Goal: Task Accomplishment & Management: Use online tool/utility

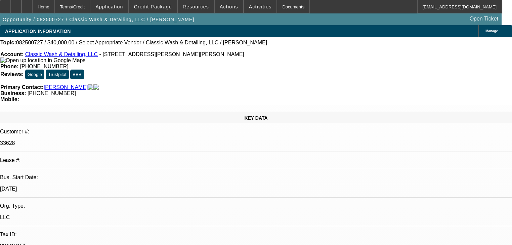
select select "0"
select select "2"
select select "0.1"
select select "4"
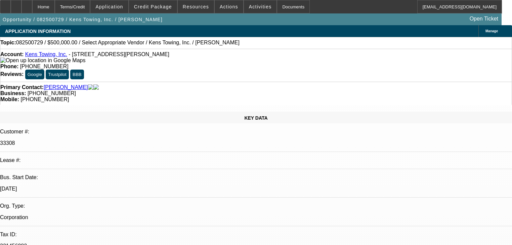
select select "0"
select select "2"
select select "0.1"
select select "4"
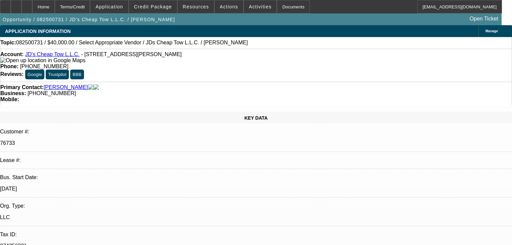
select select "0"
select select "2"
select select "0.1"
select select "4"
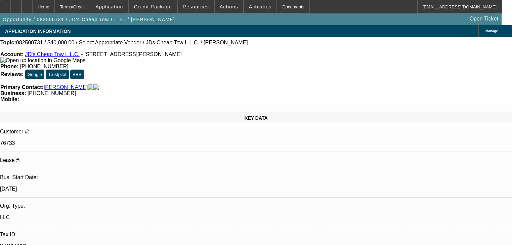
select select "0"
select select "2"
select select "0.1"
select select "4"
